Goal: Task Accomplishment & Management: Complete application form

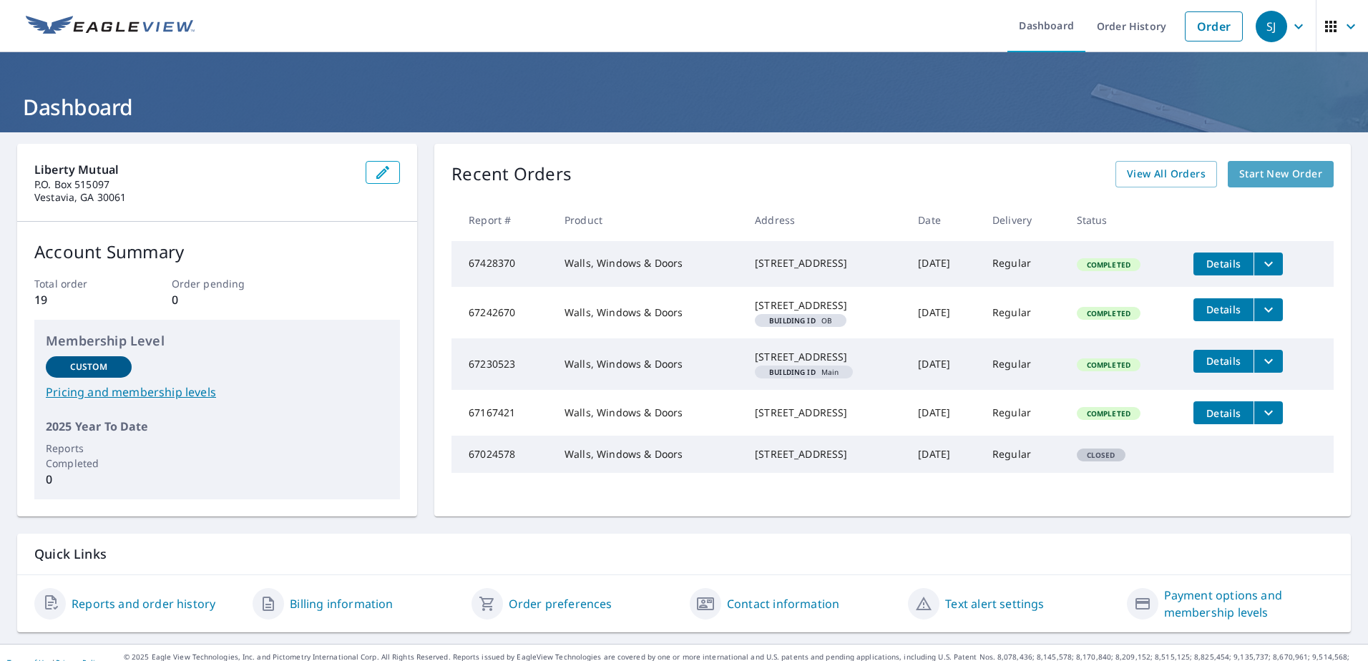
click at [1260, 171] on span "Start New Order" at bounding box center [1280, 174] width 83 height 18
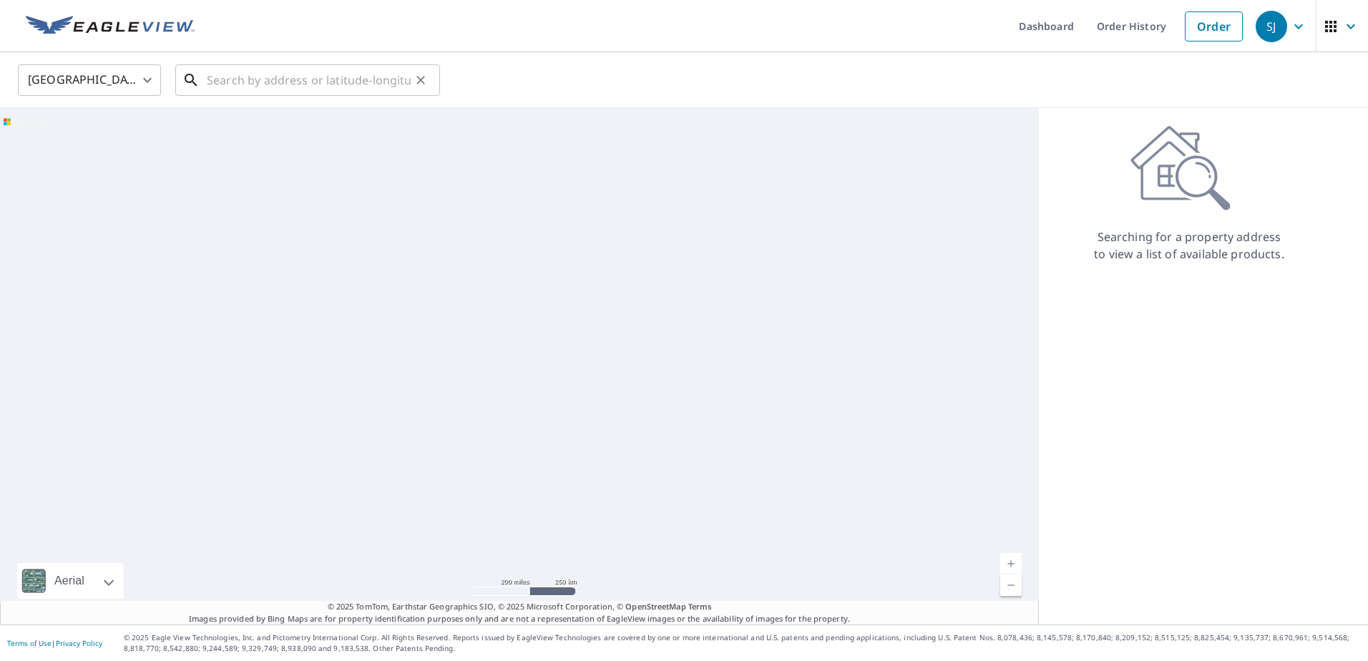
click at [233, 87] on input "text" at bounding box center [309, 80] width 204 height 40
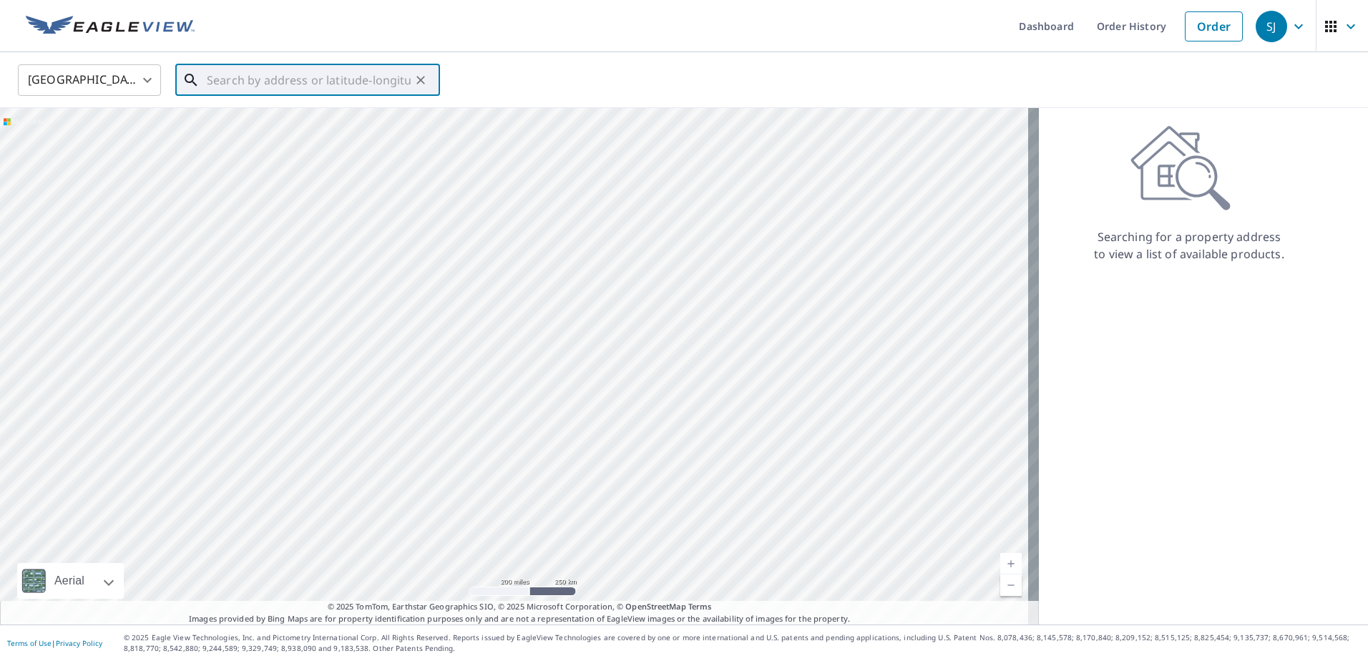
paste input "[STREET_ADDRESS]"
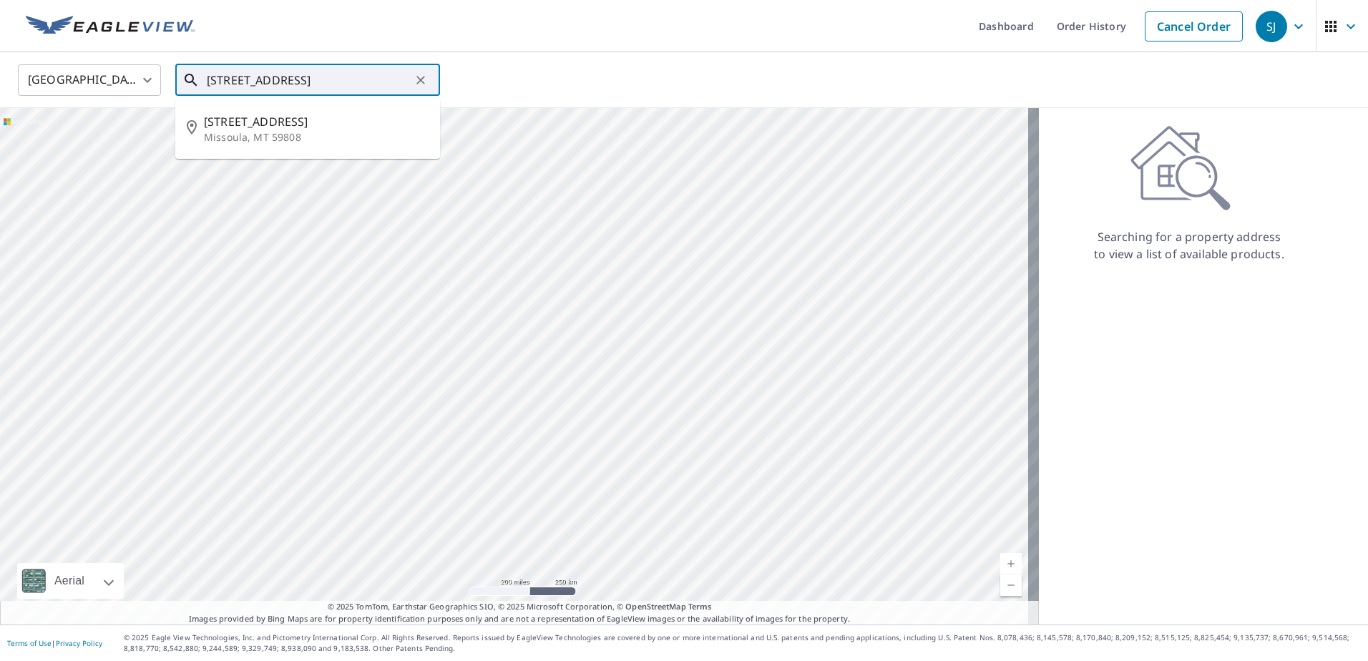
type input "[STREET_ADDRESS]"
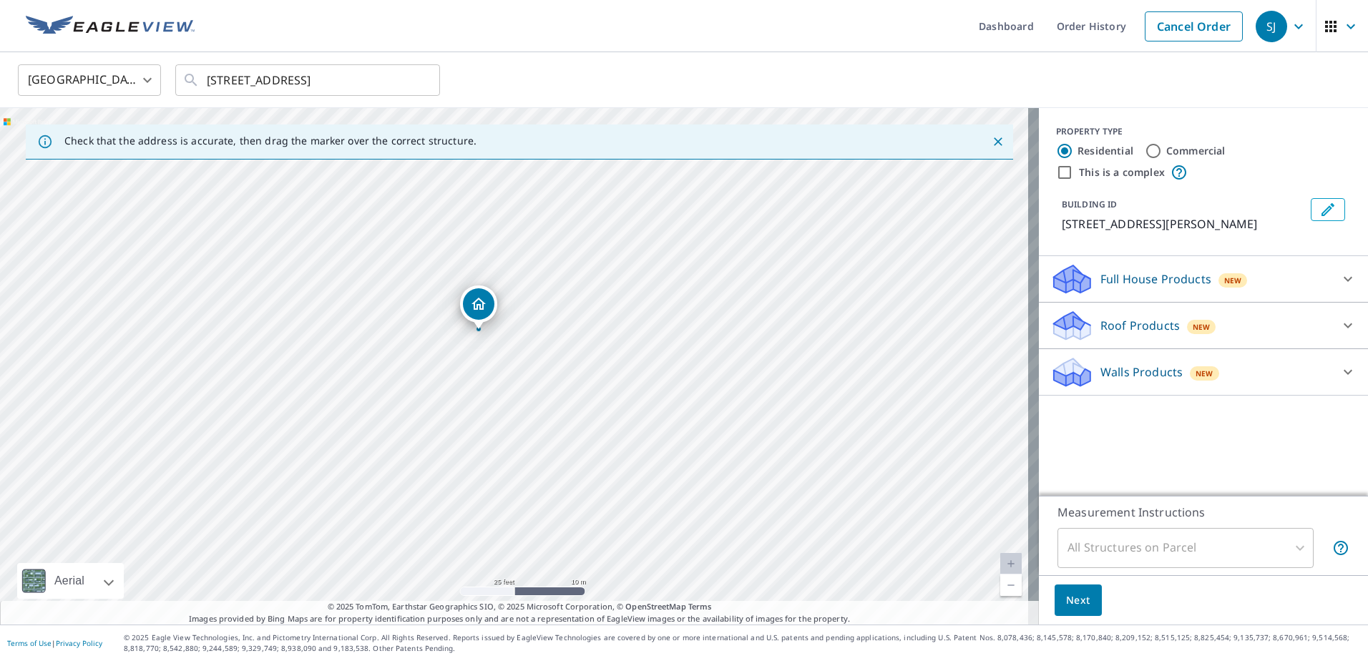
click at [1118, 323] on p "Roof Products" at bounding box center [1139, 325] width 79 height 17
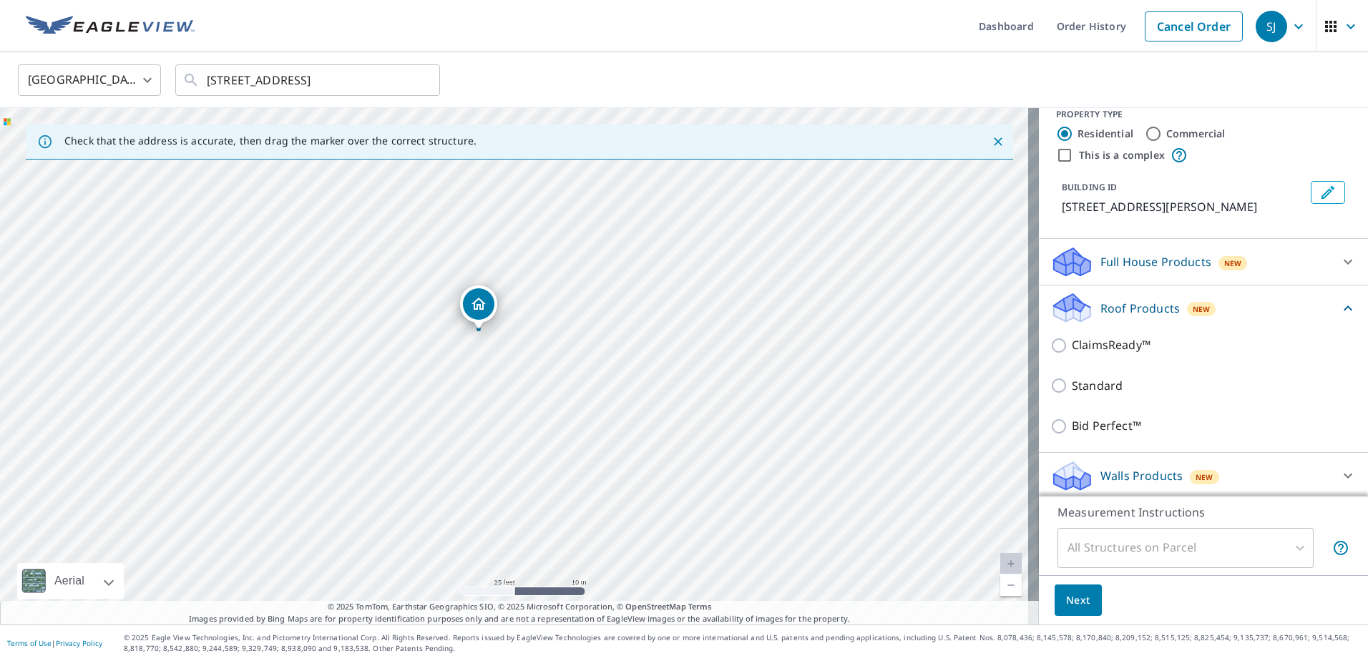
scroll to position [21, 0]
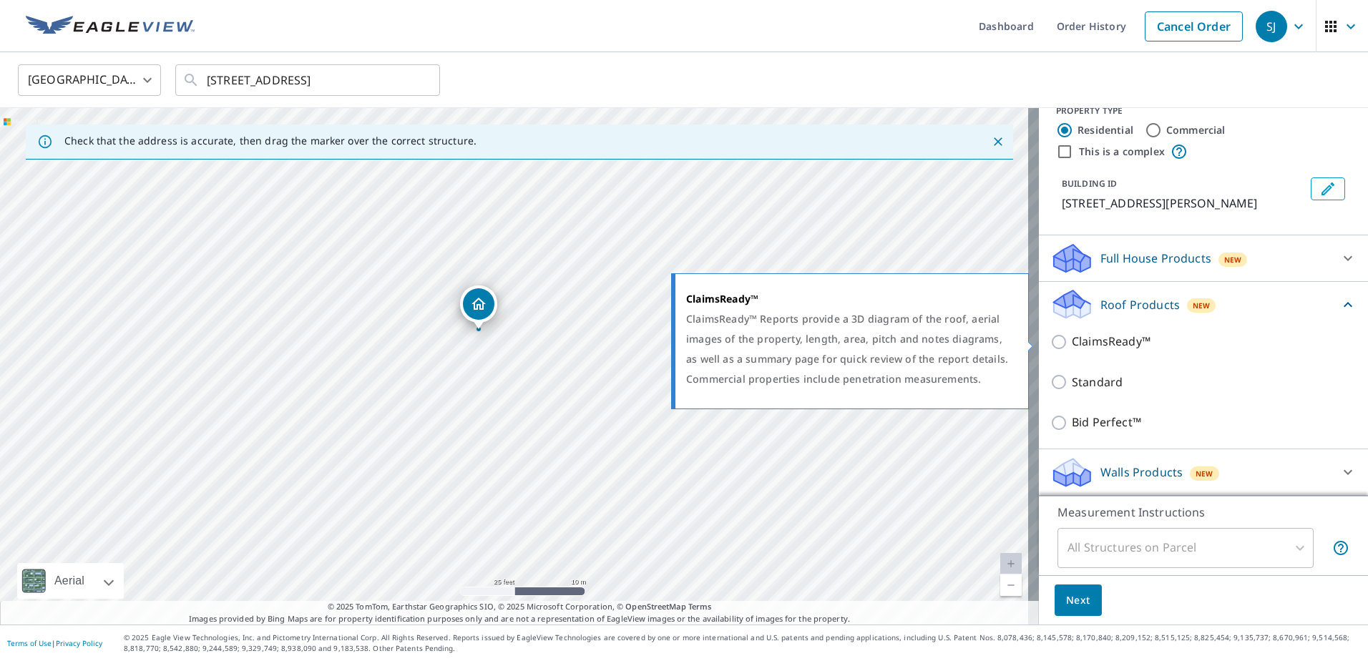
click at [1050, 339] on input "ClaimsReady™" at bounding box center [1060, 341] width 21 height 17
checkbox input "true"
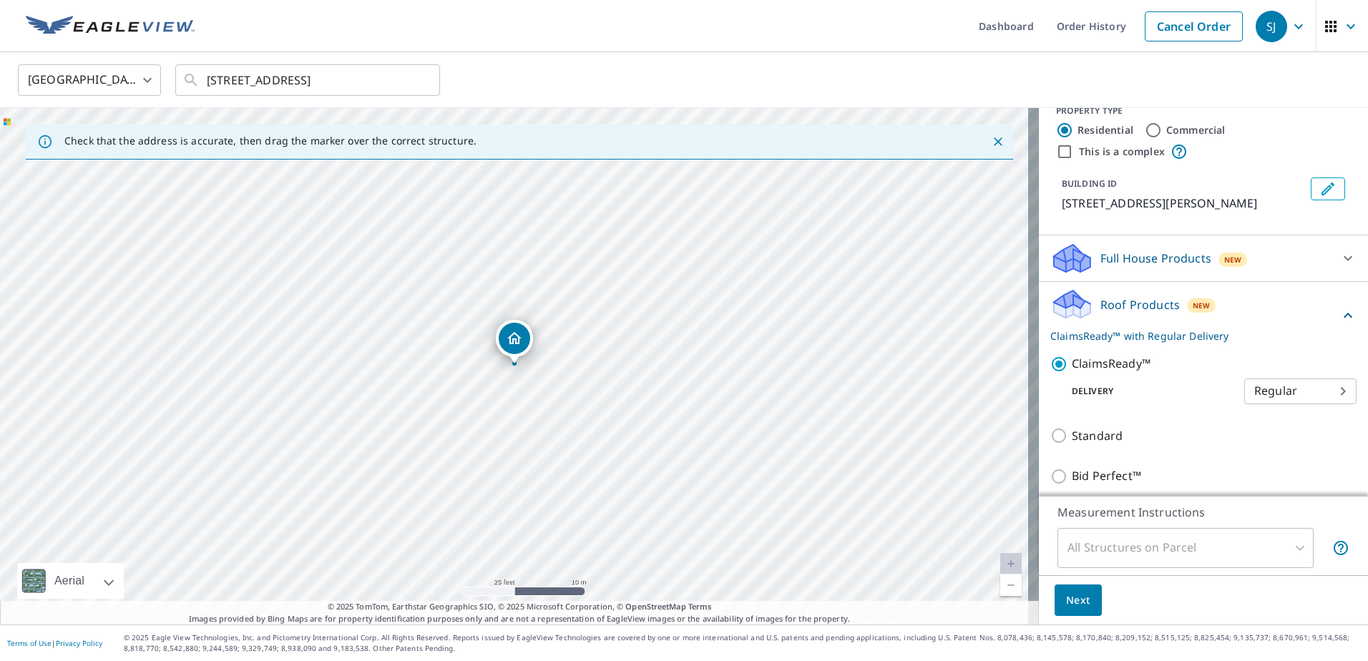
click at [1075, 606] on span "Next" at bounding box center [1078, 601] width 24 height 18
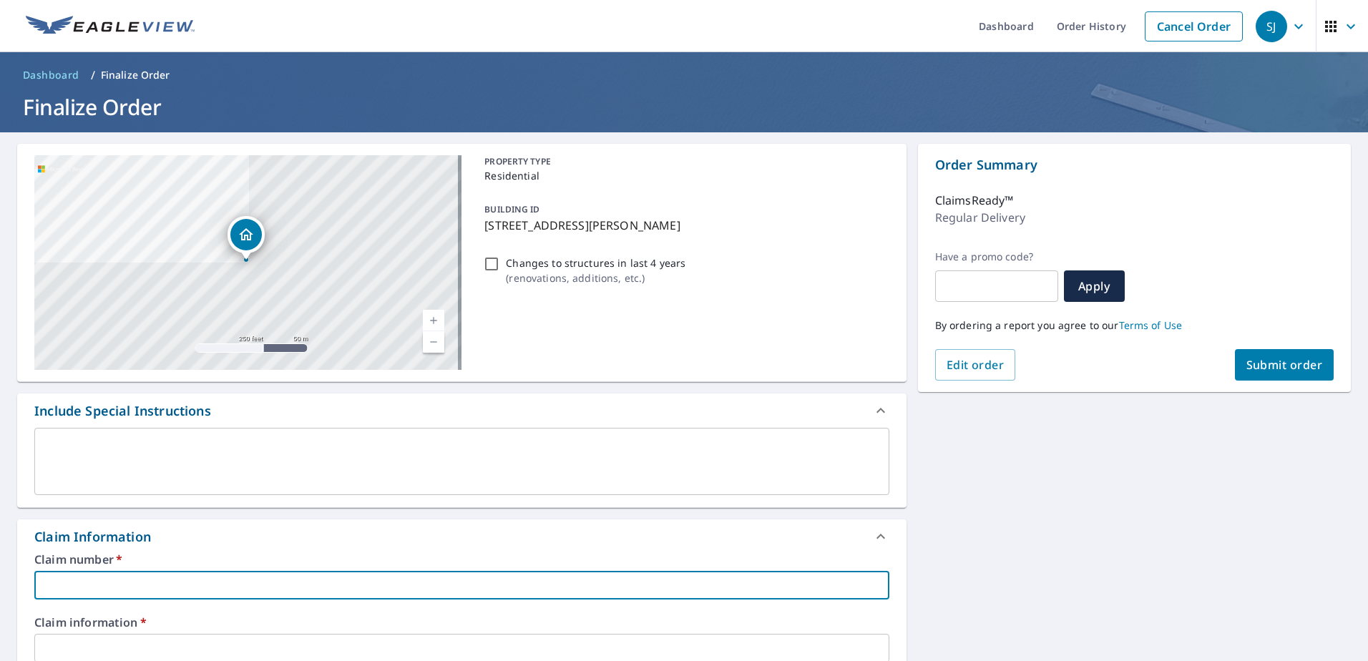
click at [124, 586] on input "text" at bounding box center [461, 585] width 855 height 29
paste input "059177616"
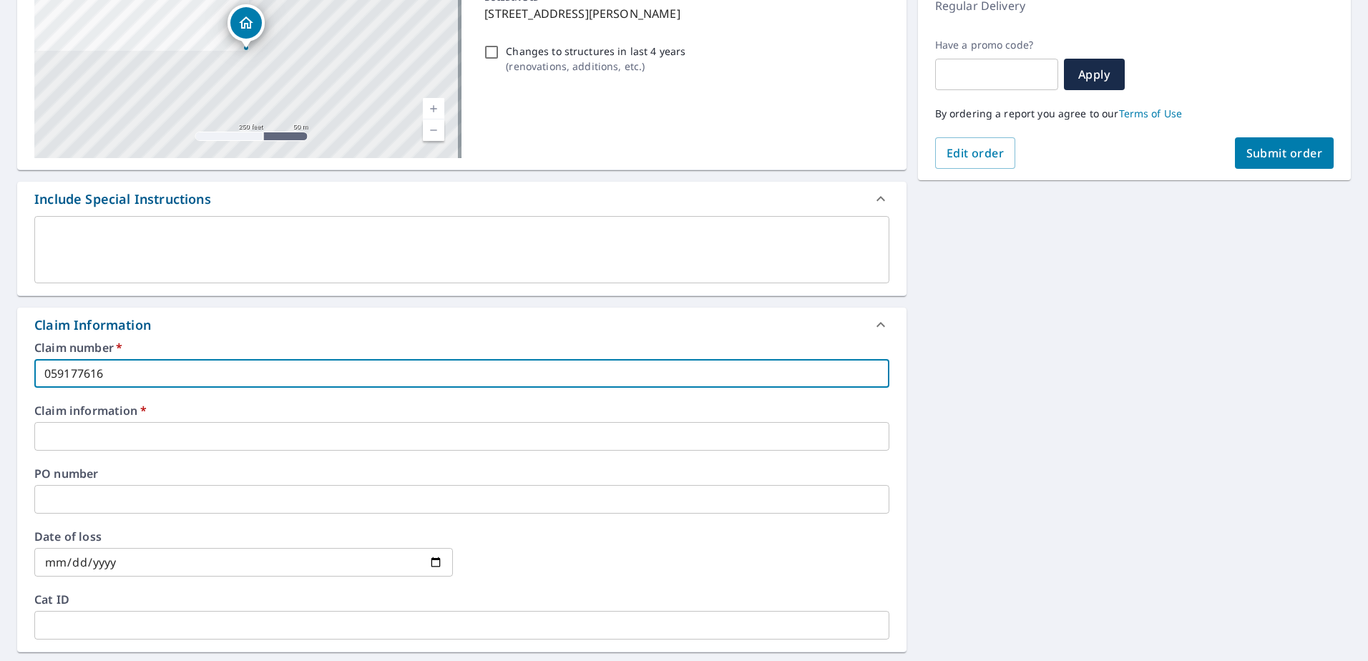
scroll to position [215, 0]
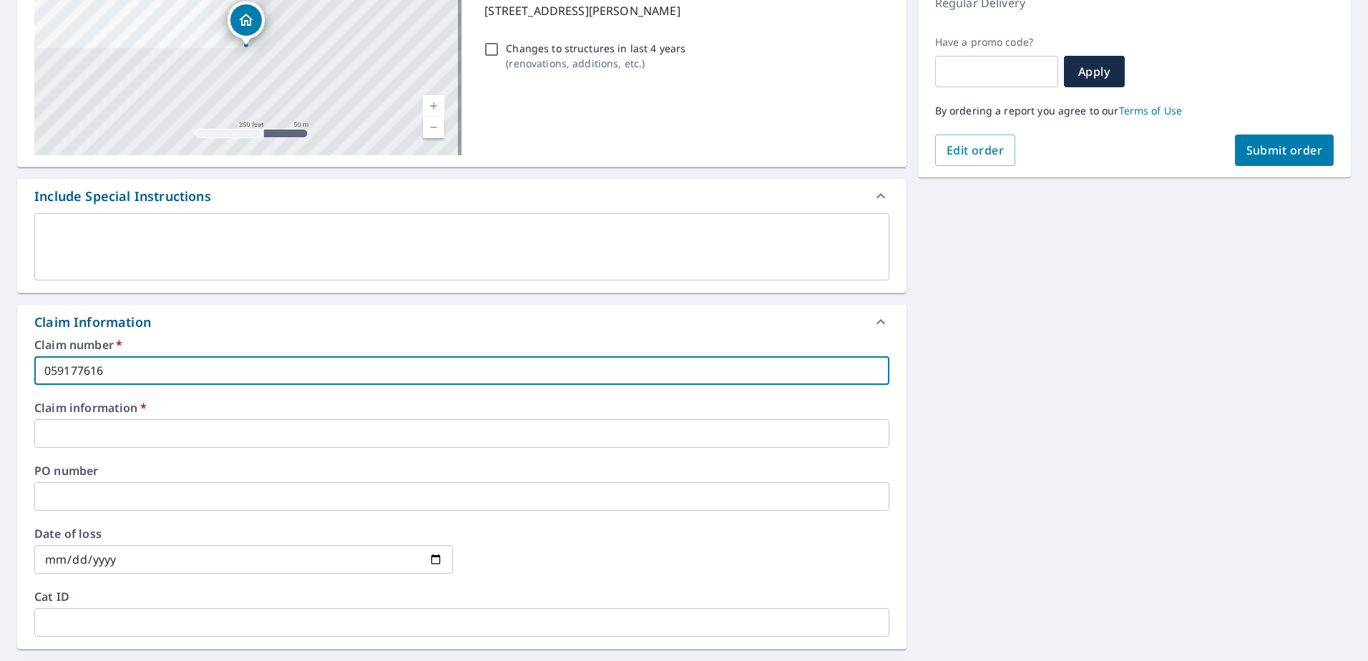
type input "059177616"
click at [130, 434] on input "text" at bounding box center [461, 433] width 855 height 29
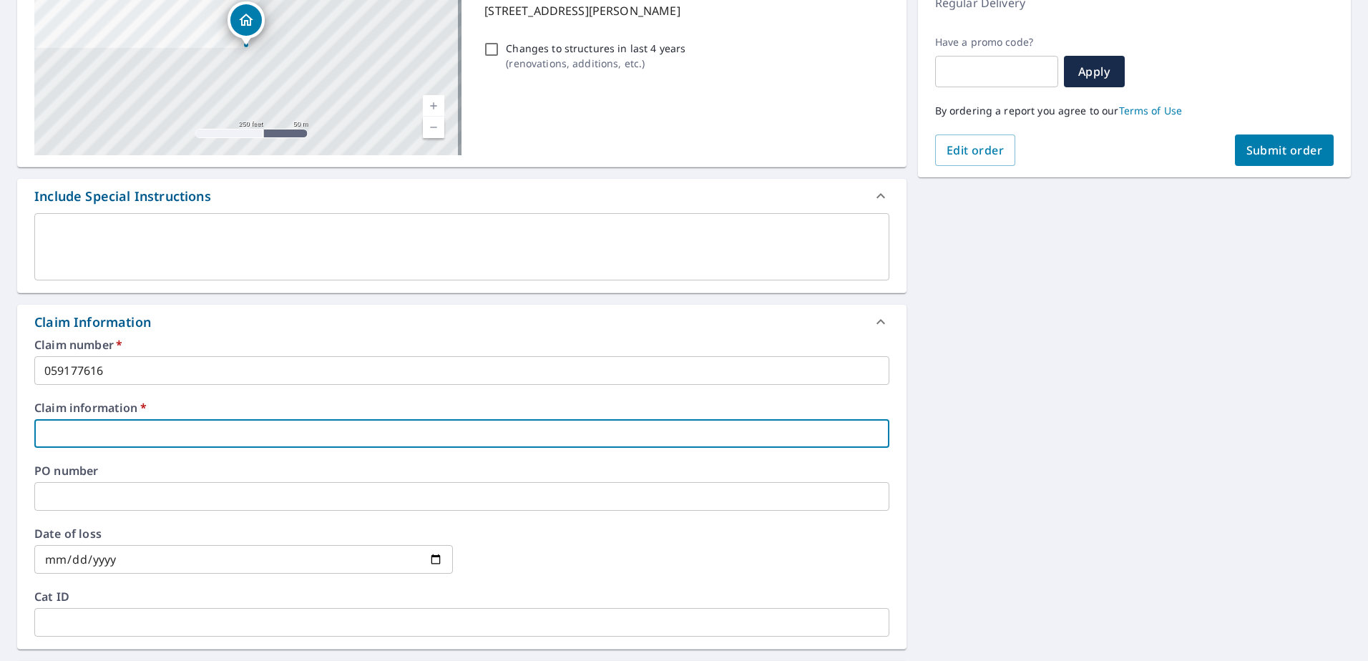
type input "Hail"
click at [161, 563] on input "date" at bounding box center [243, 559] width 419 height 29
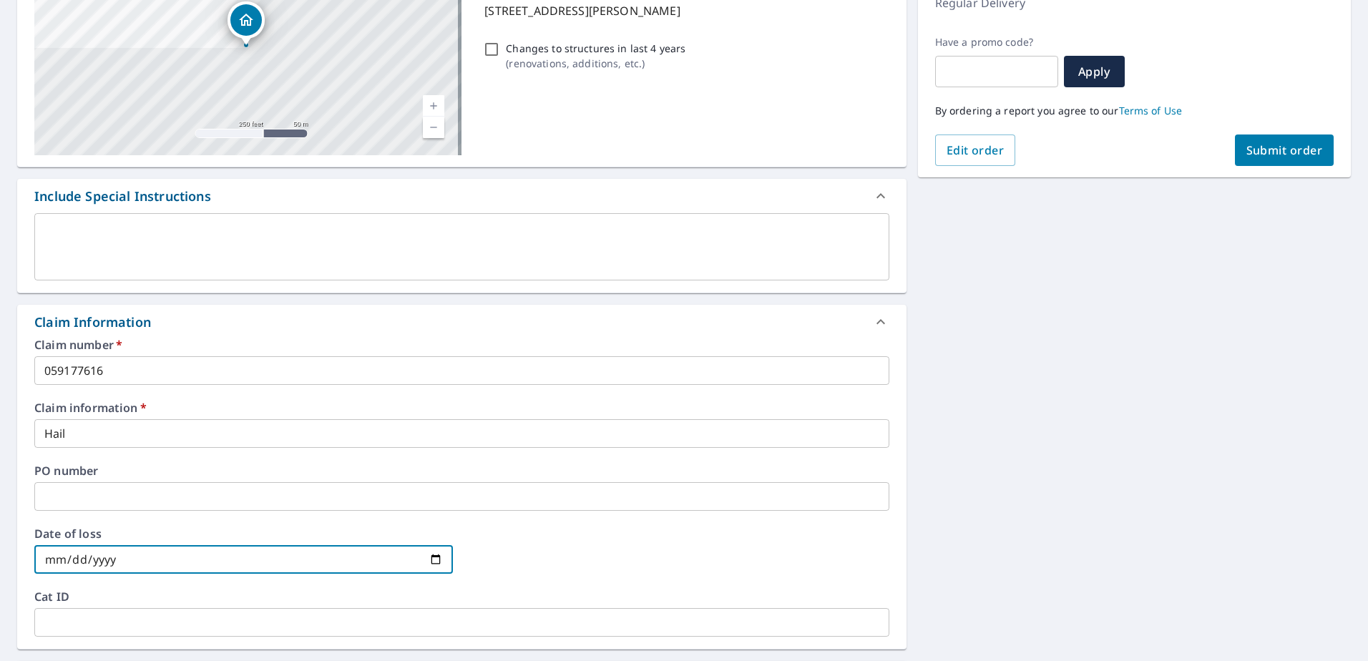
click at [434, 559] on input "date" at bounding box center [243, 559] width 419 height 29
type input "[DATE]"
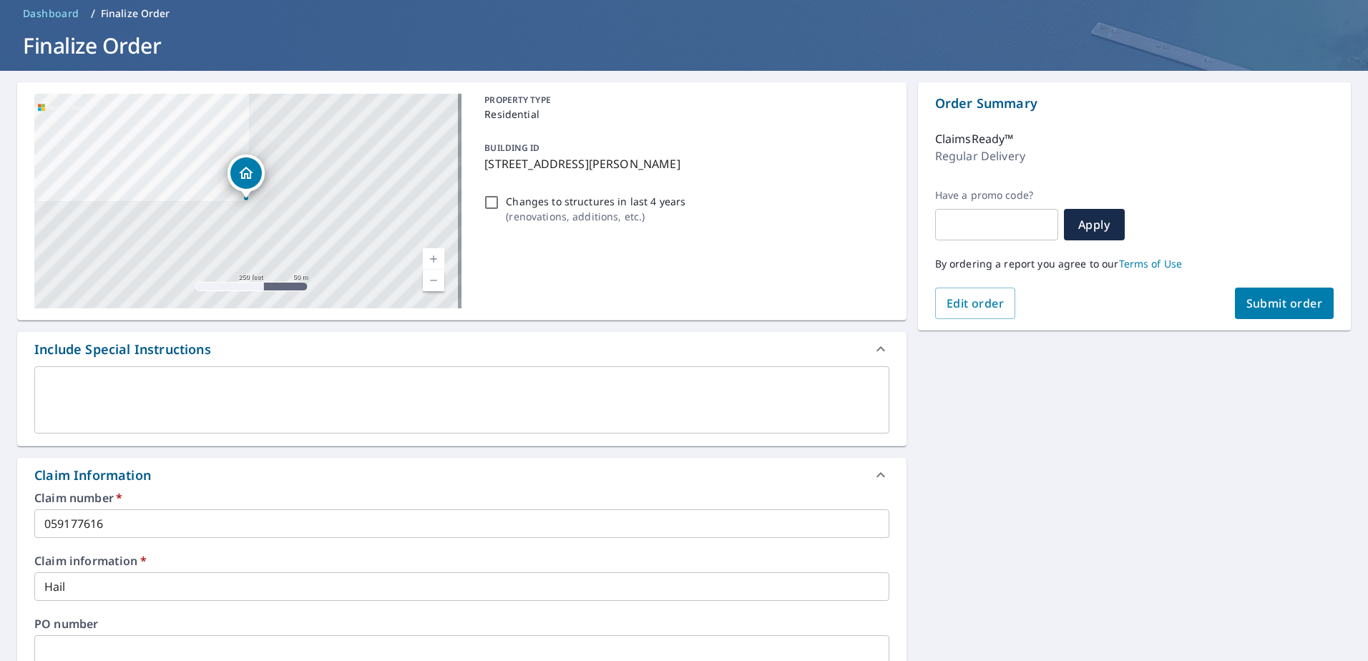
scroll to position [0, 0]
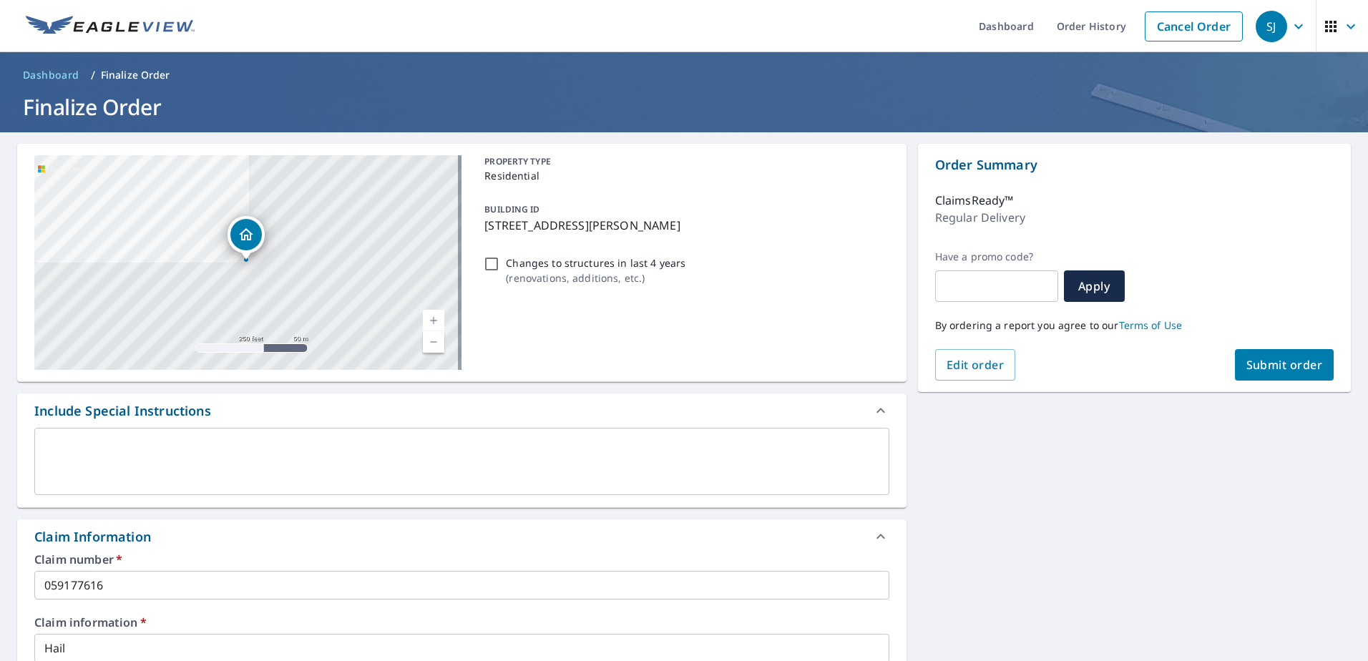
click at [1280, 363] on span "Submit order" at bounding box center [1284, 365] width 77 height 16
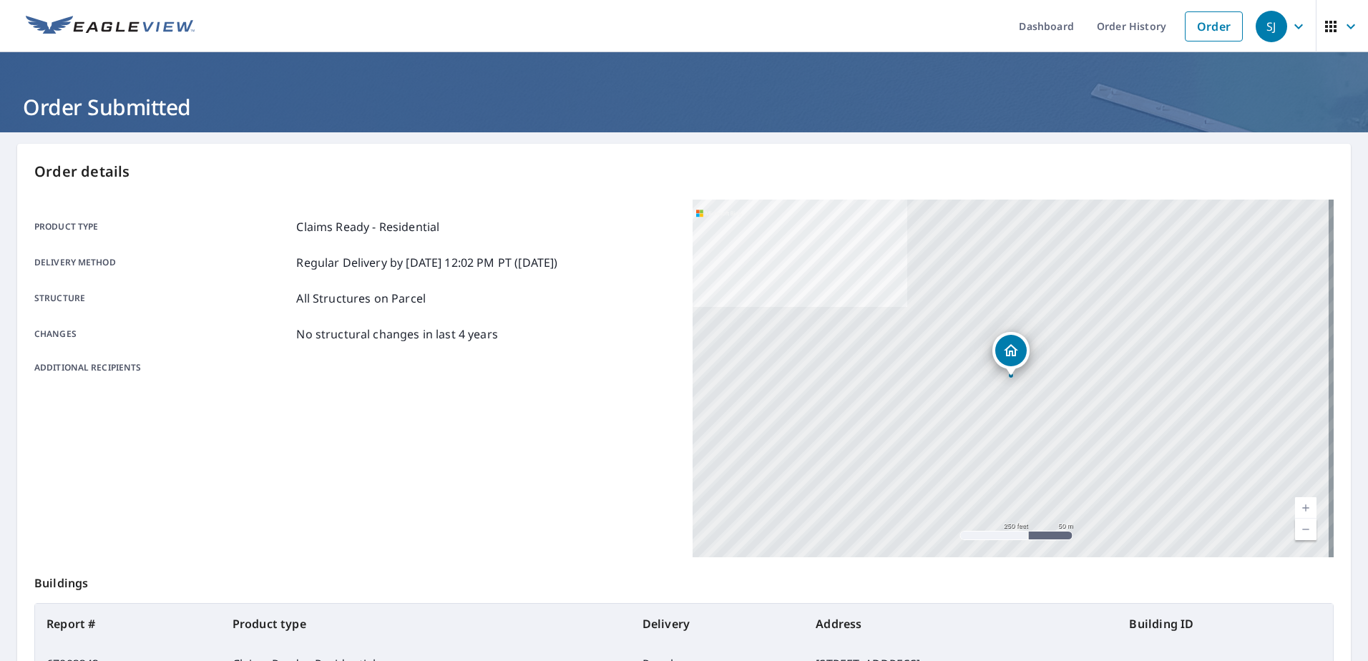
click at [1294, 27] on icon "button" at bounding box center [1298, 26] width 17 height 17
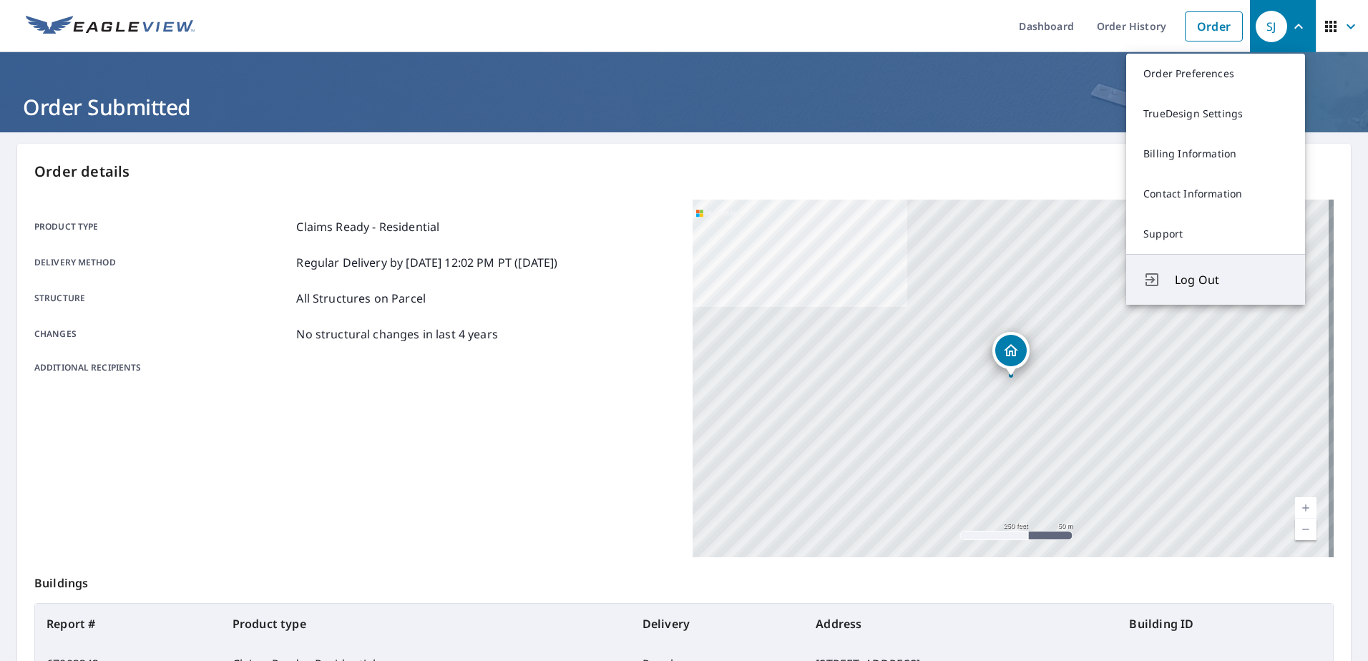
click at [1221, 278] on span "Log Out" at bounding box center [1231, 279] width 113 height 17
